Goal: Find specific page/section: Find specific page/section

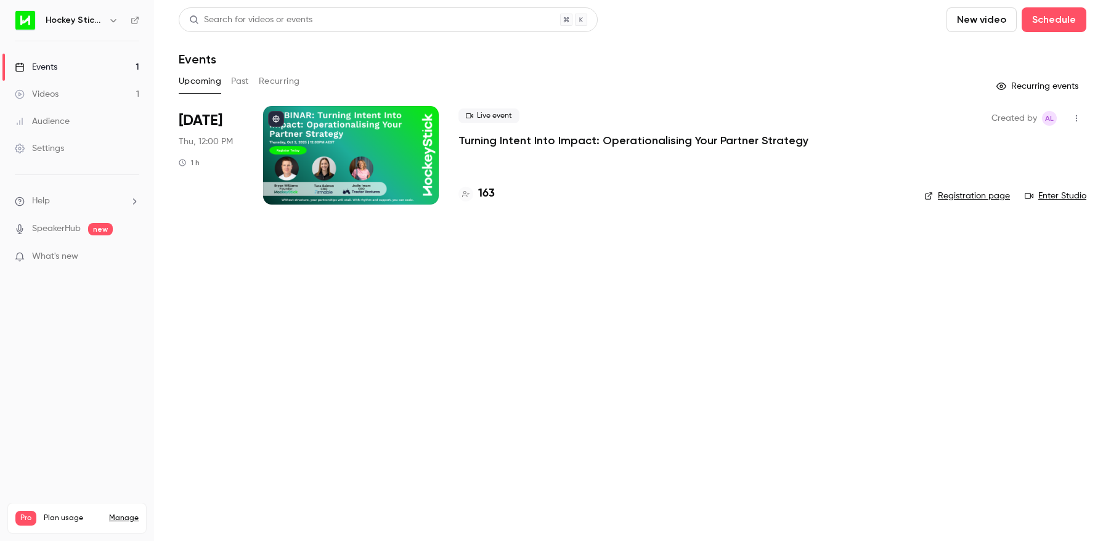
click at [409, 296] on main "Search for videos or events New video Schedule Events Upcoming Past Recurring R…" at bounding box center [632, 270] width 957 height 541
click at [483, 193] on h4 "163" at bounding box center [486, 193] width 17 height 17
